Goal: Register for event/course

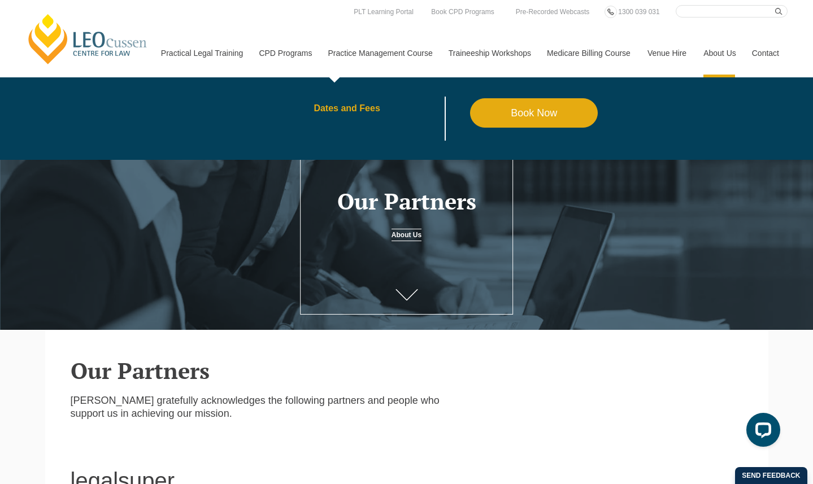
click at [321, 110] on link "Dates and Fees" at bounding box center [391, 108] width 156 height 9
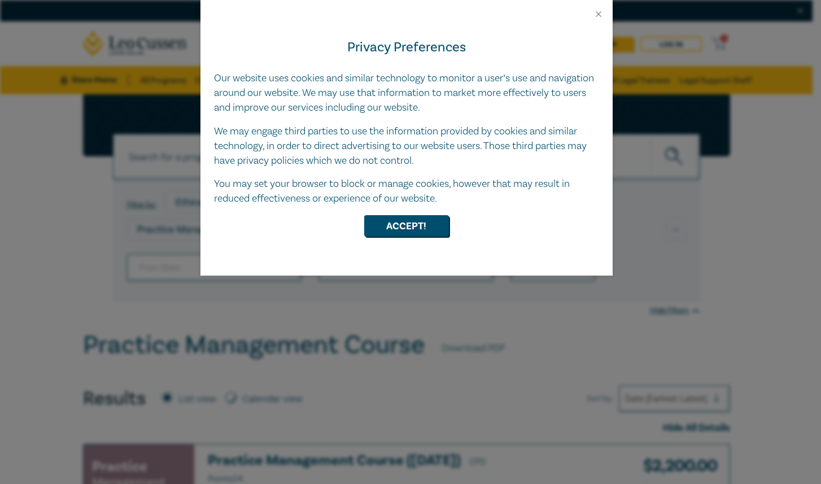
click at [604, 10] on div at bounding box center [406, 9] width 412 height 19
click at [598, 11] on button "Close" at bounding box center [598, 14] width 10 height 10
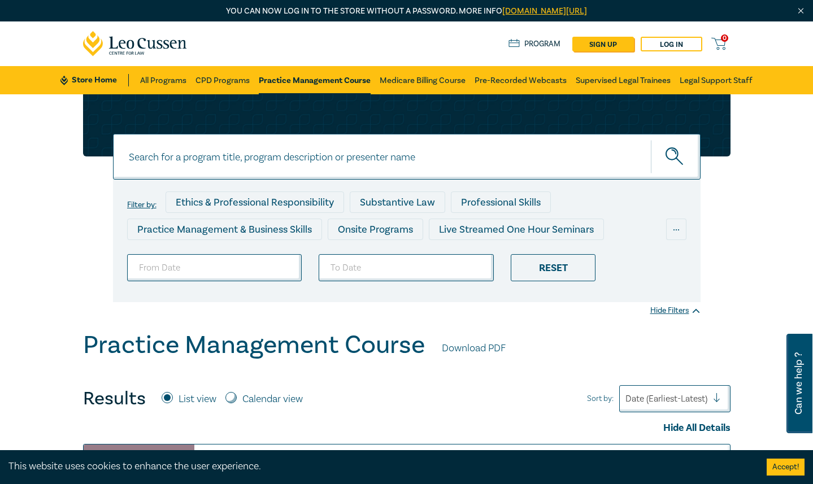
click at [801, 12] on img "Close" at bounding box center [801, 11] width 10 height 10
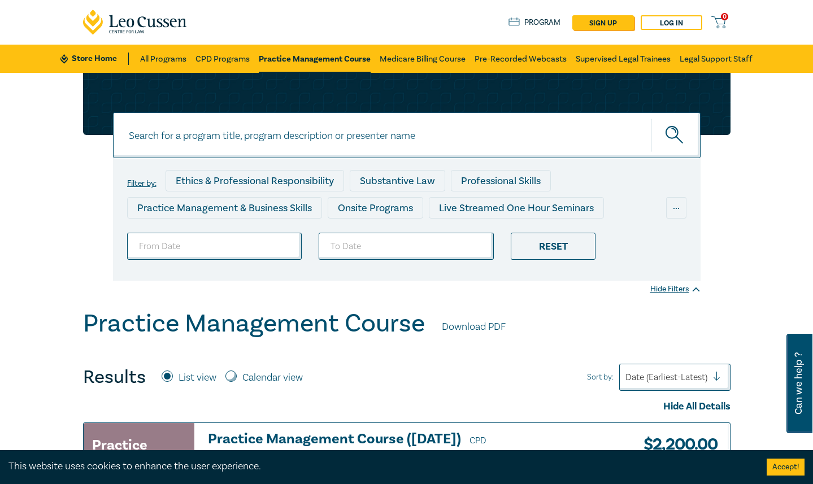
click at [124, 26] on icon at bounding box center [135, 22] width 104 height 25
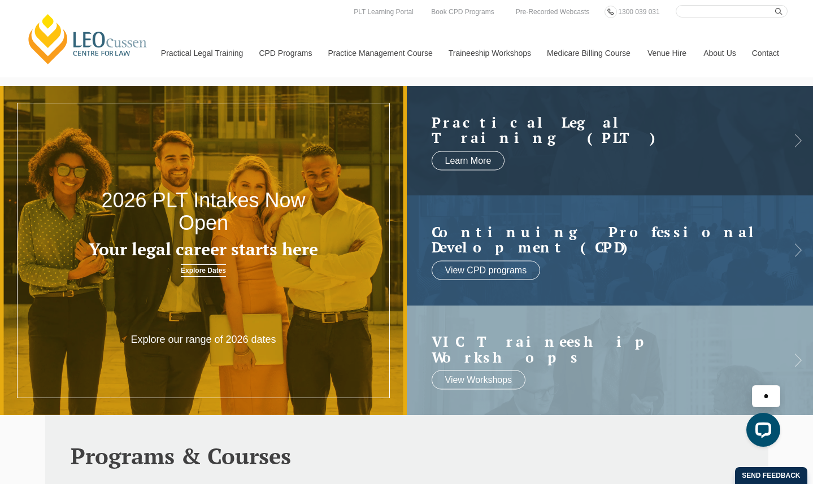
click at [718, 12] on input "Search here" at bounding box center [731, 11] width 112 height 12
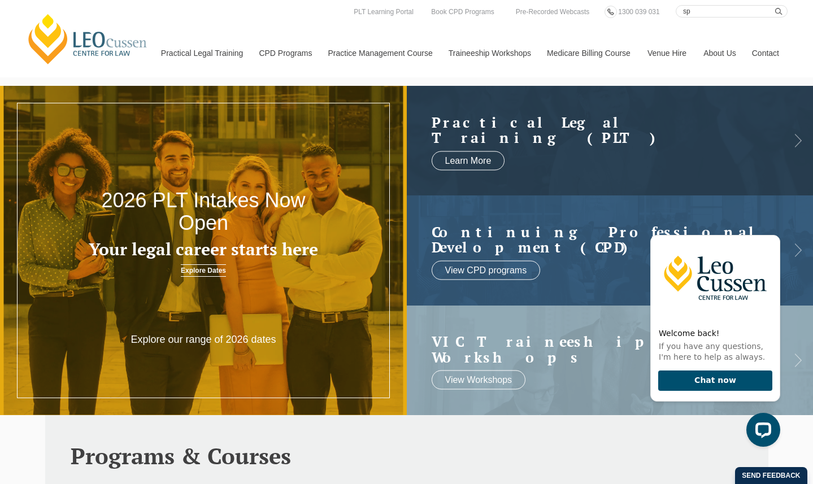
type input "s"
type input "partnership"
click at [775, 5] on button "submit" at bounding box center [781, 11] width 12 height 12
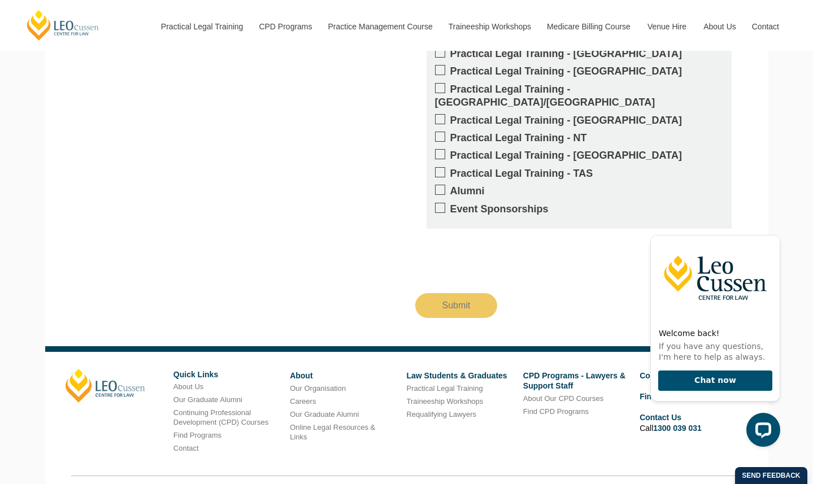
scroll to position [1802, 0]
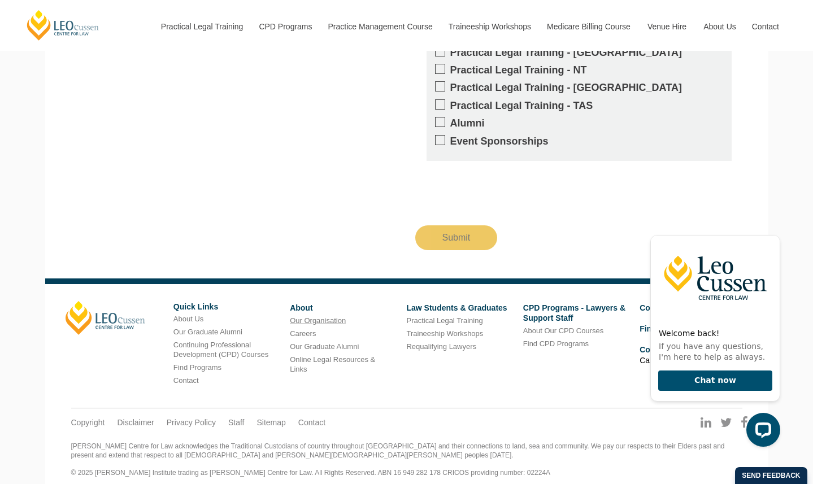
click at [318, 316] on link "Our Organisation" at bounding box center [318, 320] width 56 height 8
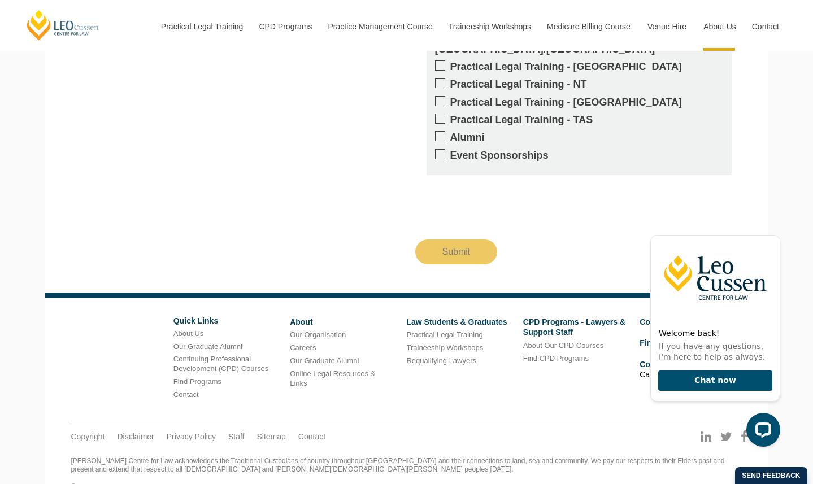
scroll to position [1028, 0]
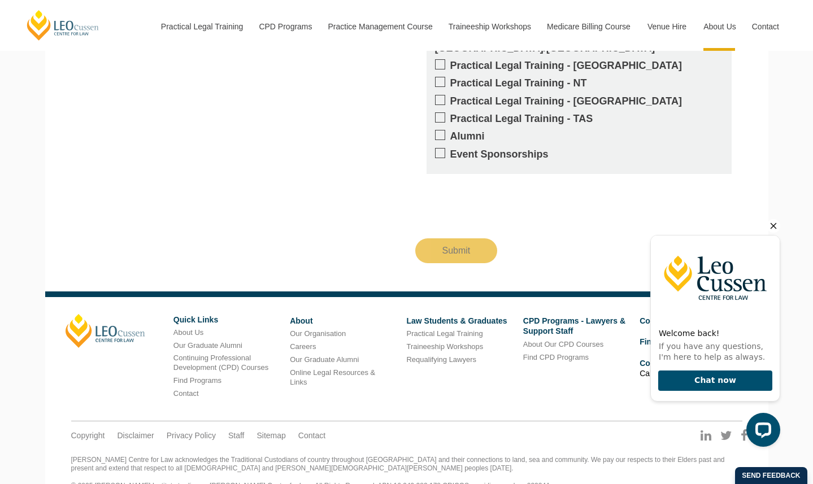
click at [775, 229] on icon "Hide greeting" at bounding box center [773, 226] width 14 height 14
click at [776, 224] on icon "Hide greeting" at bounding box center [773, 226] width 14 height 14
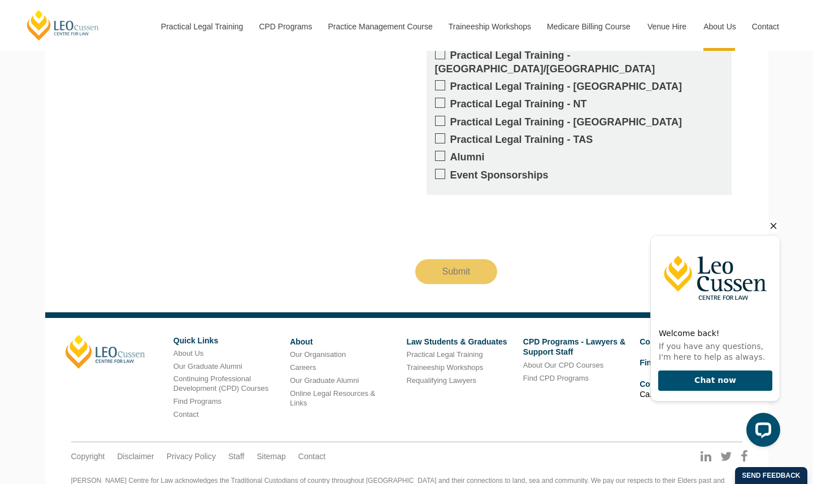
click at [773, 225] on icon "Hide greeting" at bounding box center [773, 226] width 14 height 14
click at [718, 375] on button "Chat now" at bounding box center [715, 380] width 114 height 21
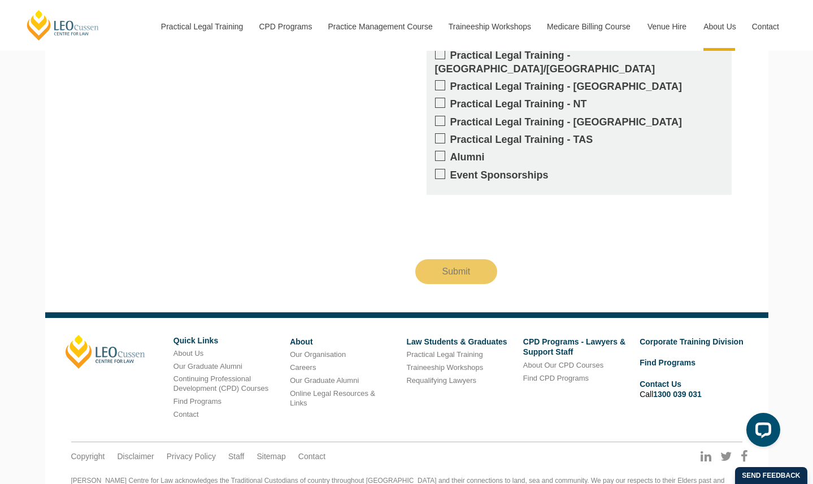
scroll to position [1028, 0]
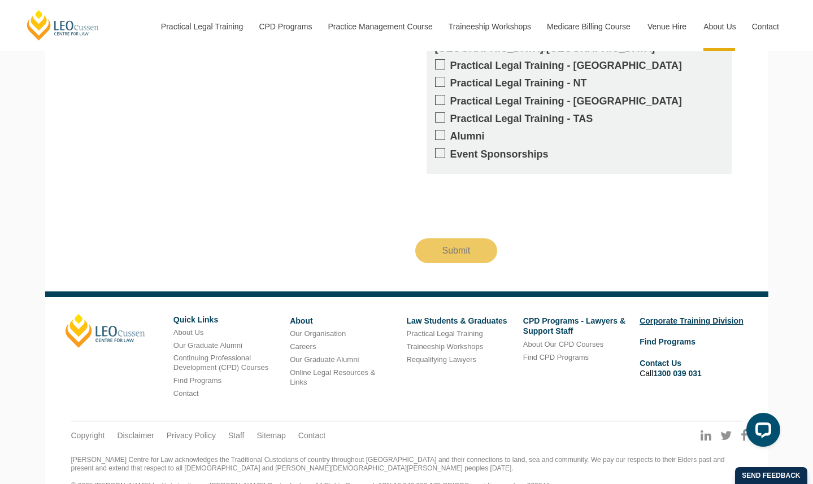
click at [684, 316] on link "Corporate Training Division" at bounding box center [691, 320] width 104 height 9
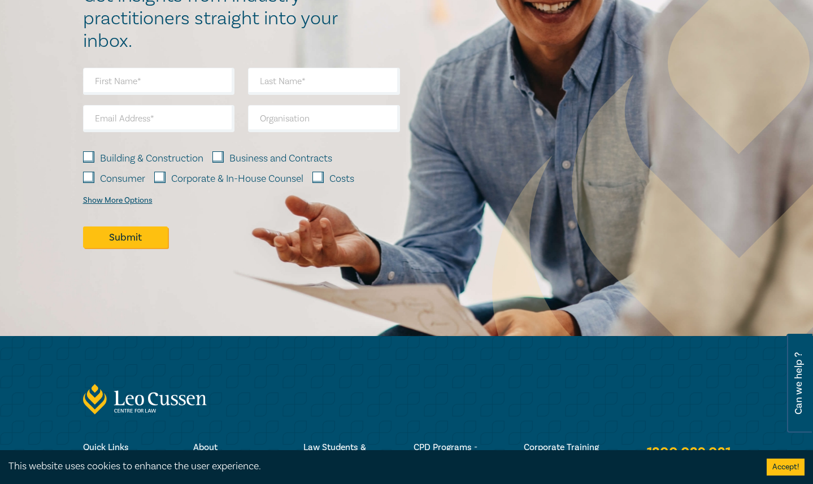
scroll to position [714, 0]
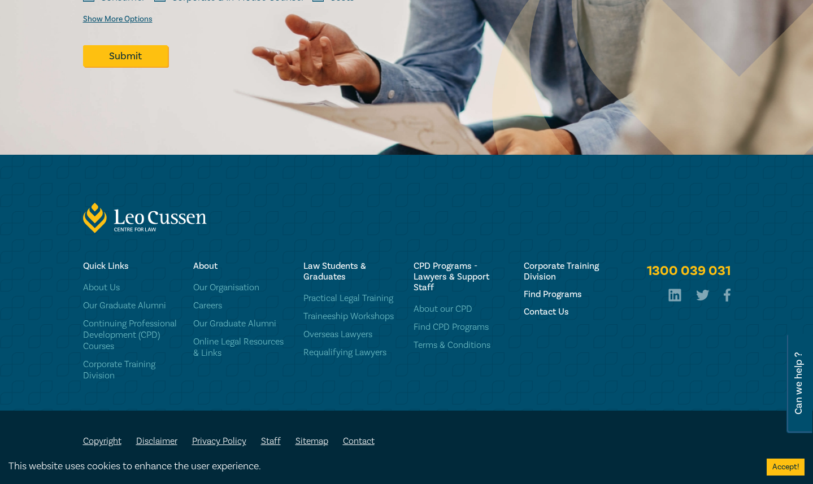
click at [272, 444] on link "Staff" at bounding box center [271, 440] width 20 height 11
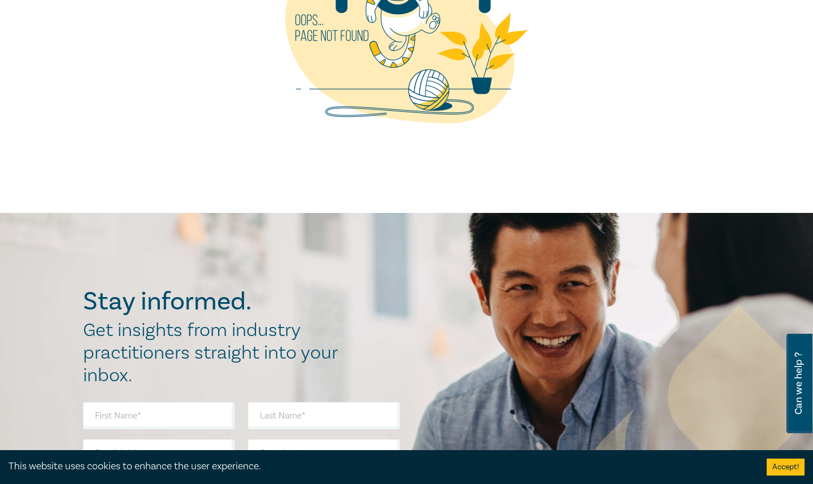
scroll to position [0, 0]
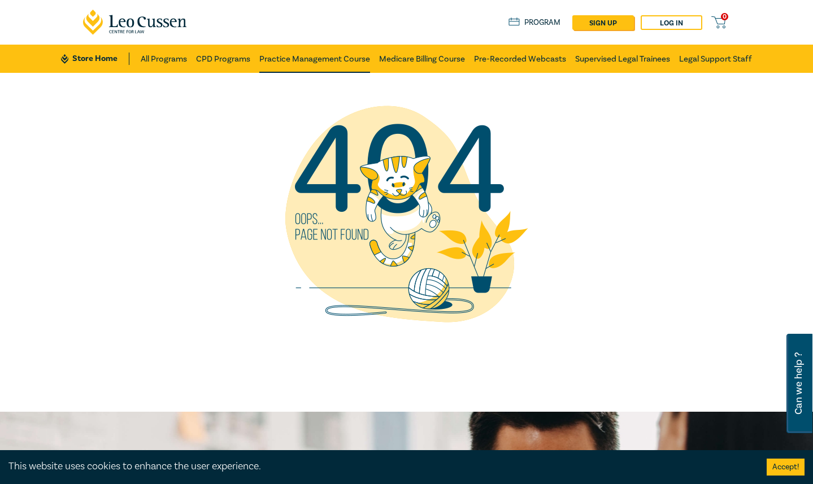
click at [323, 63] on link "Practice Management Course" at bounding box center [314, 59] width 111 height 28
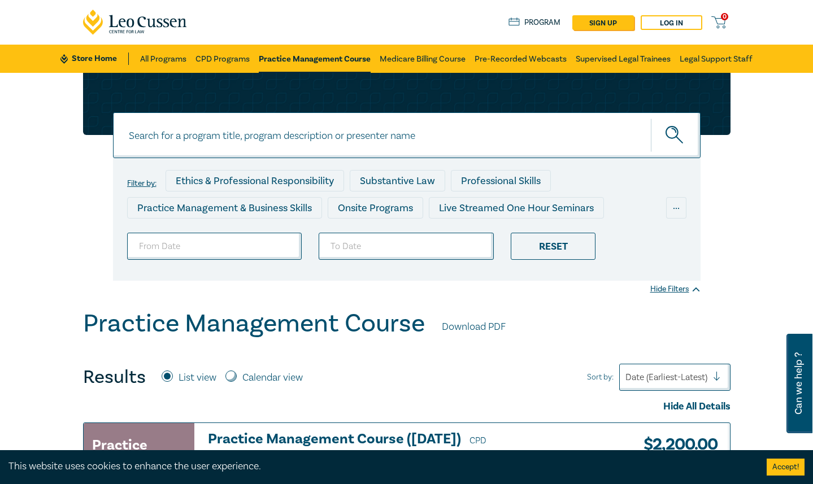
click at [542, 19] on link "Program" at bounding box center [534, 22] width 53 height 12
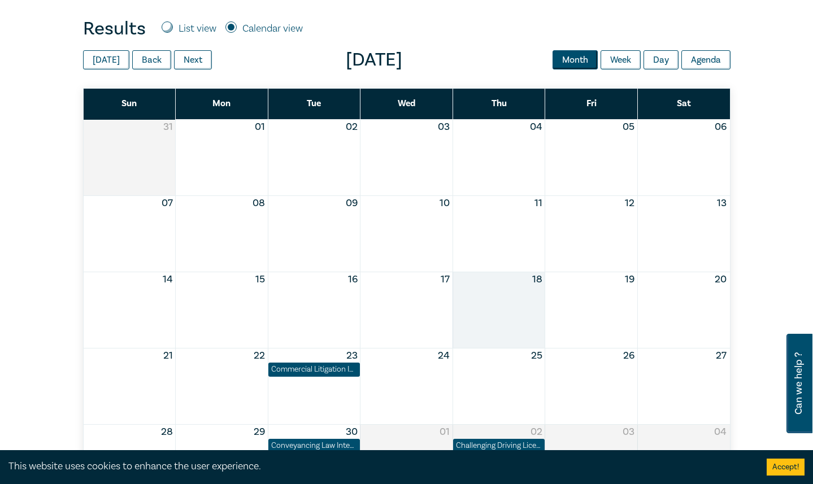
scroll to position [452, 0]
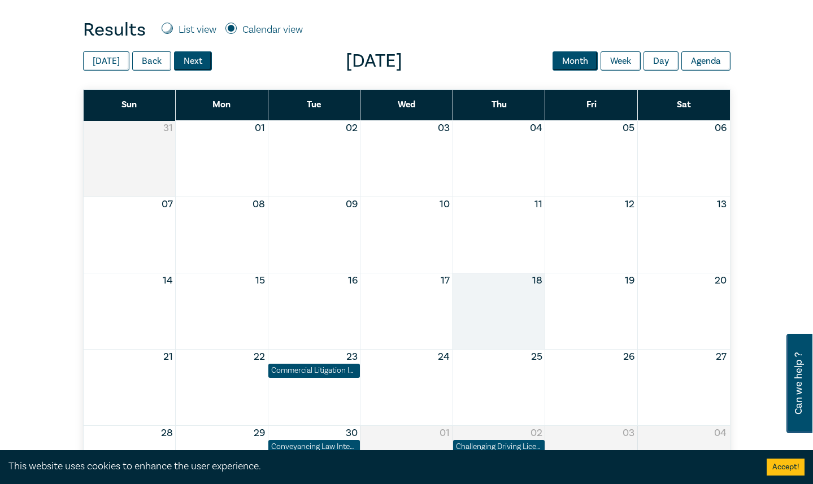
click at [191, 61] on button "Next" at bounding box center [193, 60] width 38 height 19
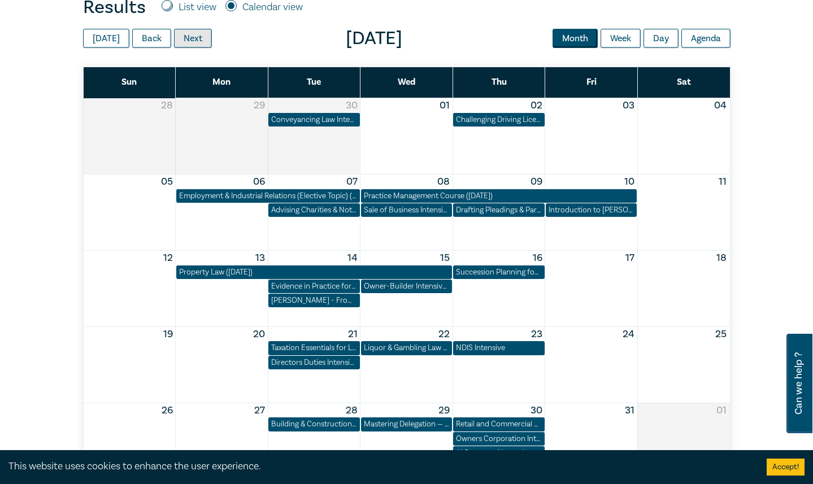
scroll to position [459, 0]
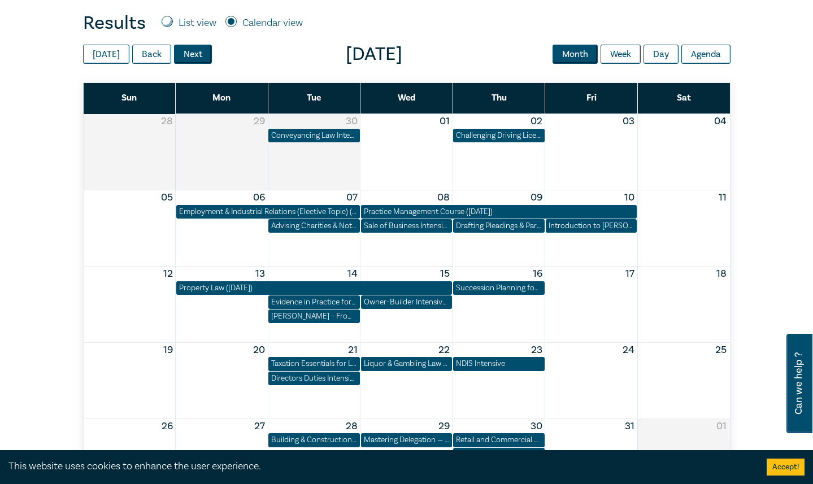
click at [189, 49] on button "Next" at bounding box center [193, 54] width 38 height 19
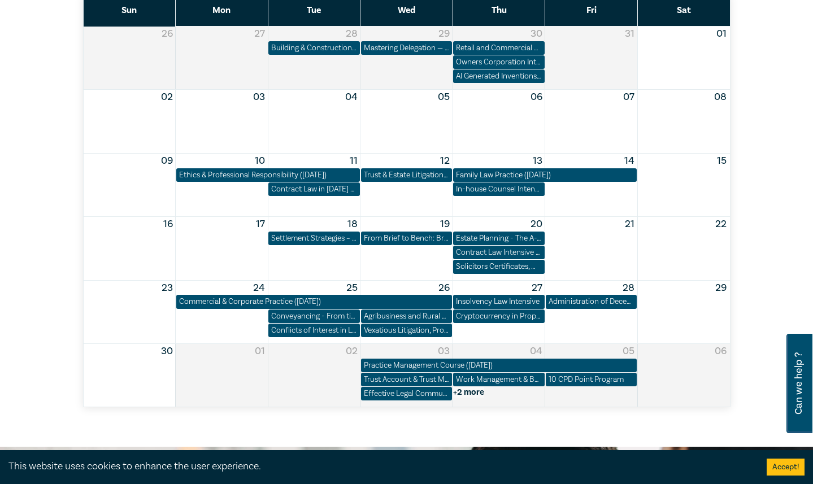
scroll to position [608, 0]
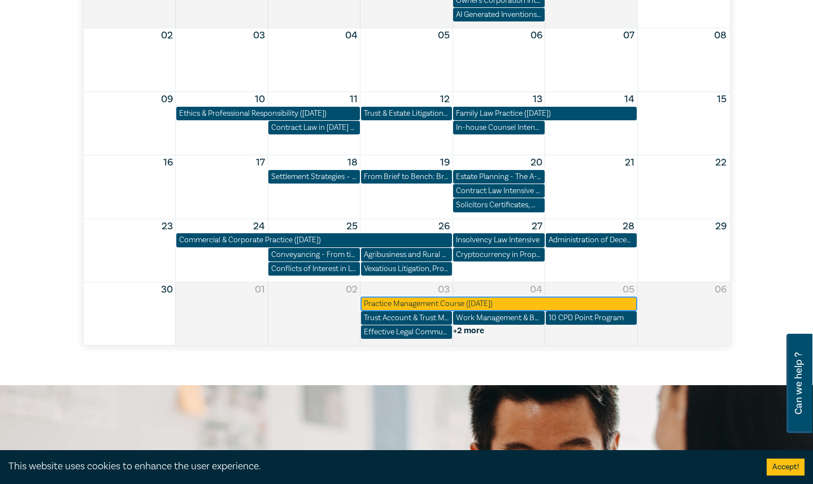
click at [416, 307] on div "Practice Management Course ([DATE])" at bounding box center [499, 303] width 270 height 11
